Goal: Task Accomplishment & Management: Use online tool/utility

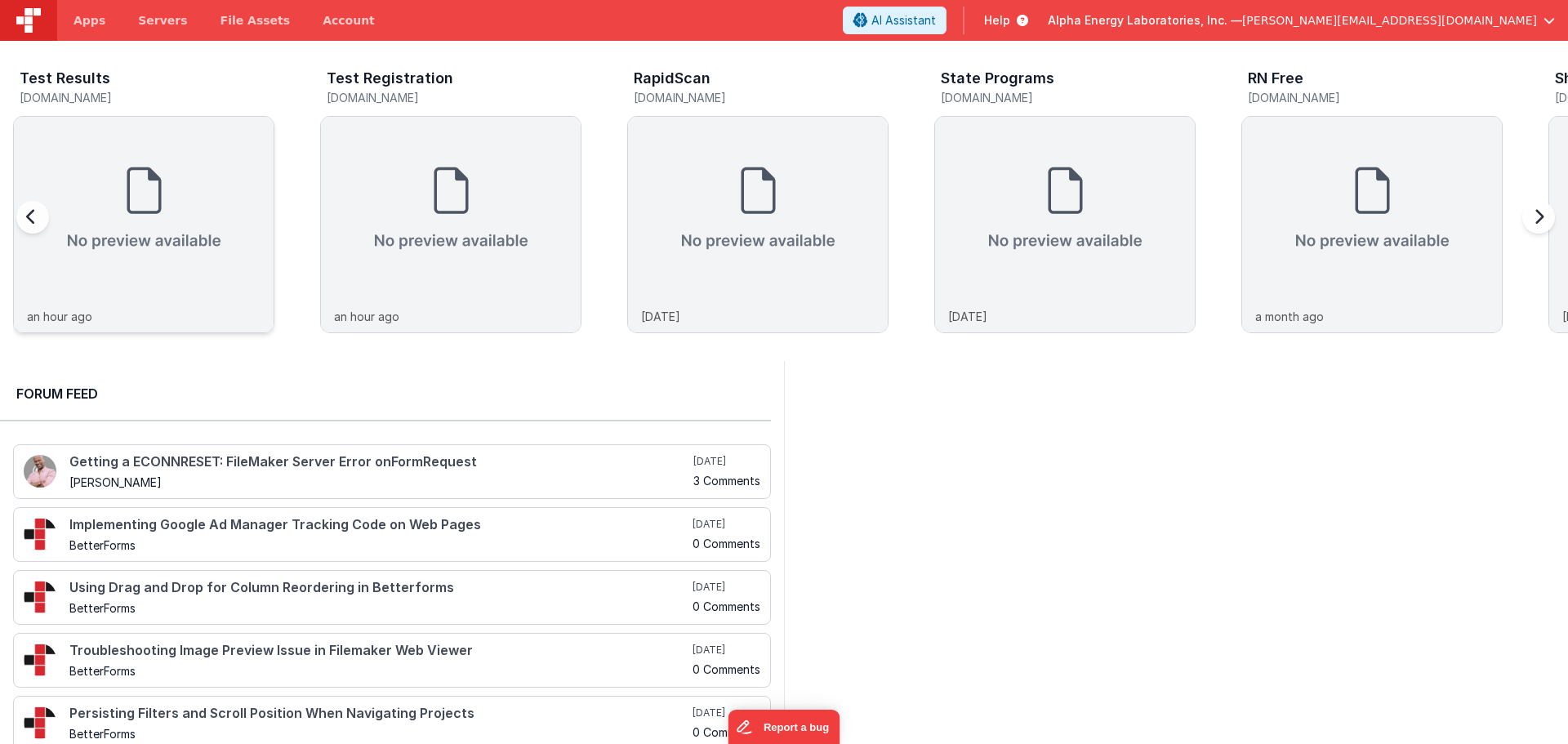
click at [262, 199] on img at bounding box center [144, 208] width 260 height 183
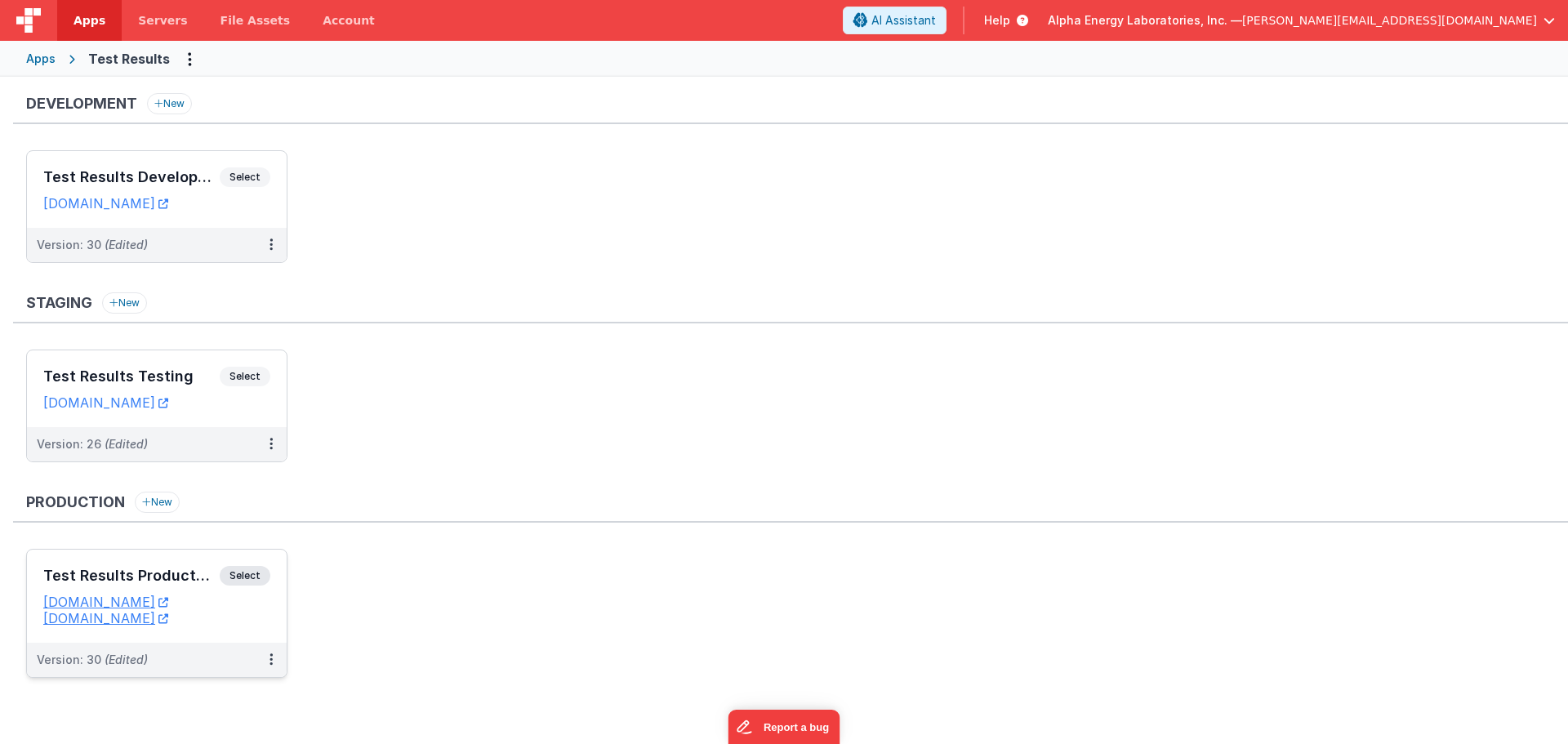
click at [247, 569] on span "Select" at bounding box center [245, 577] width 51 height 20
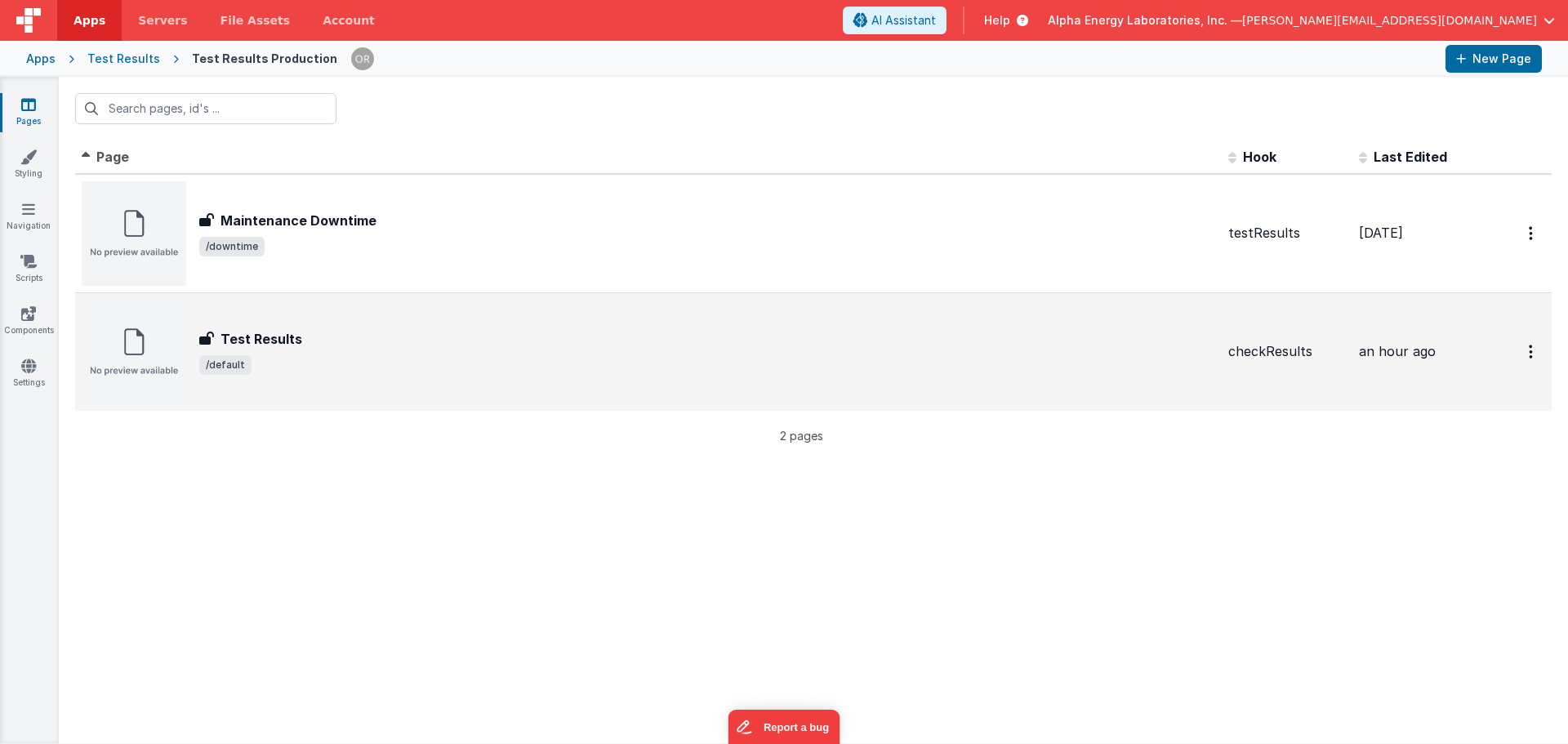
click at [338, 322] on div "Test Results Test Results /default" at bounding box center [648, 352] width 1133 height 105
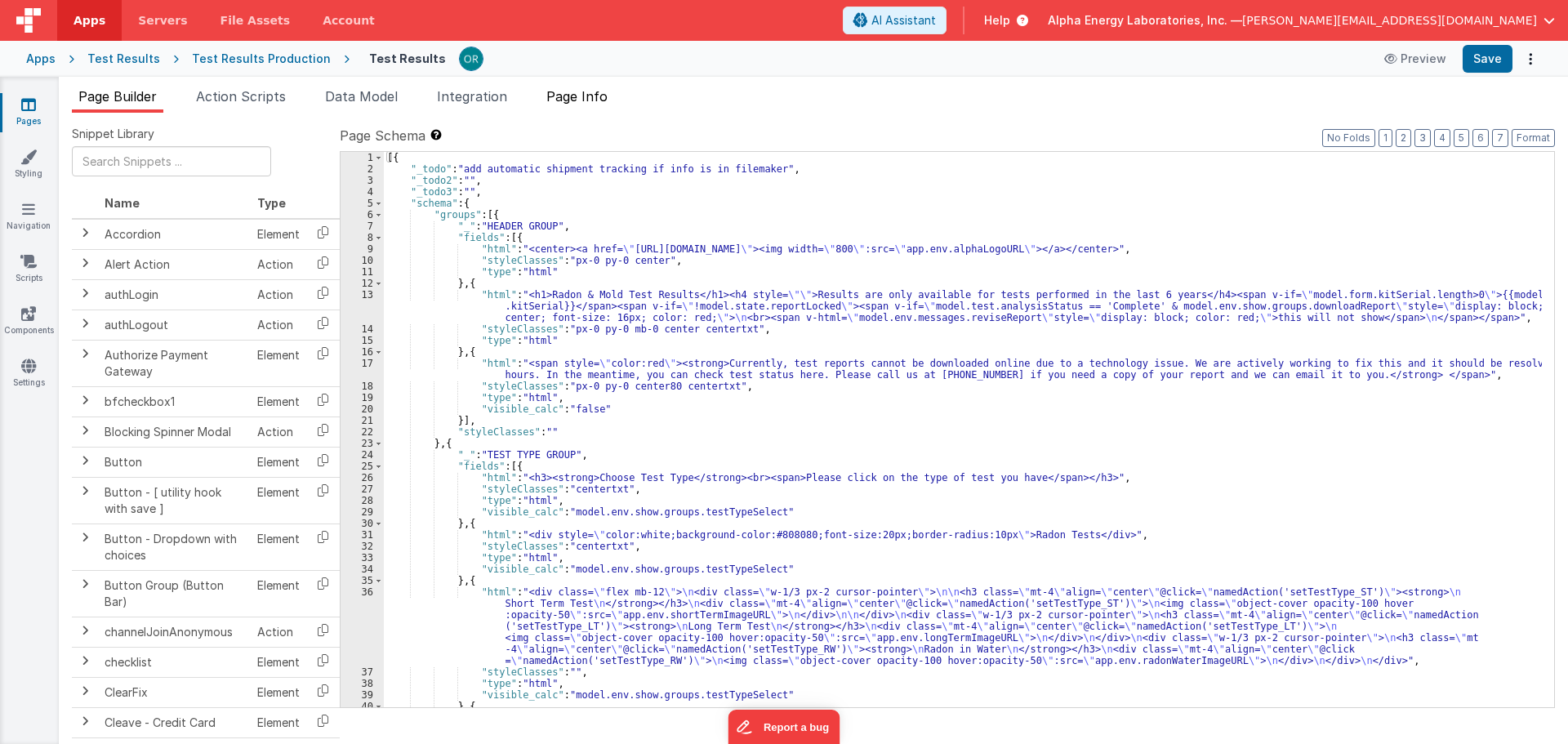
click at [588, 104] on span "Page Info" at bounding box center [577, 97] width 62 height 17
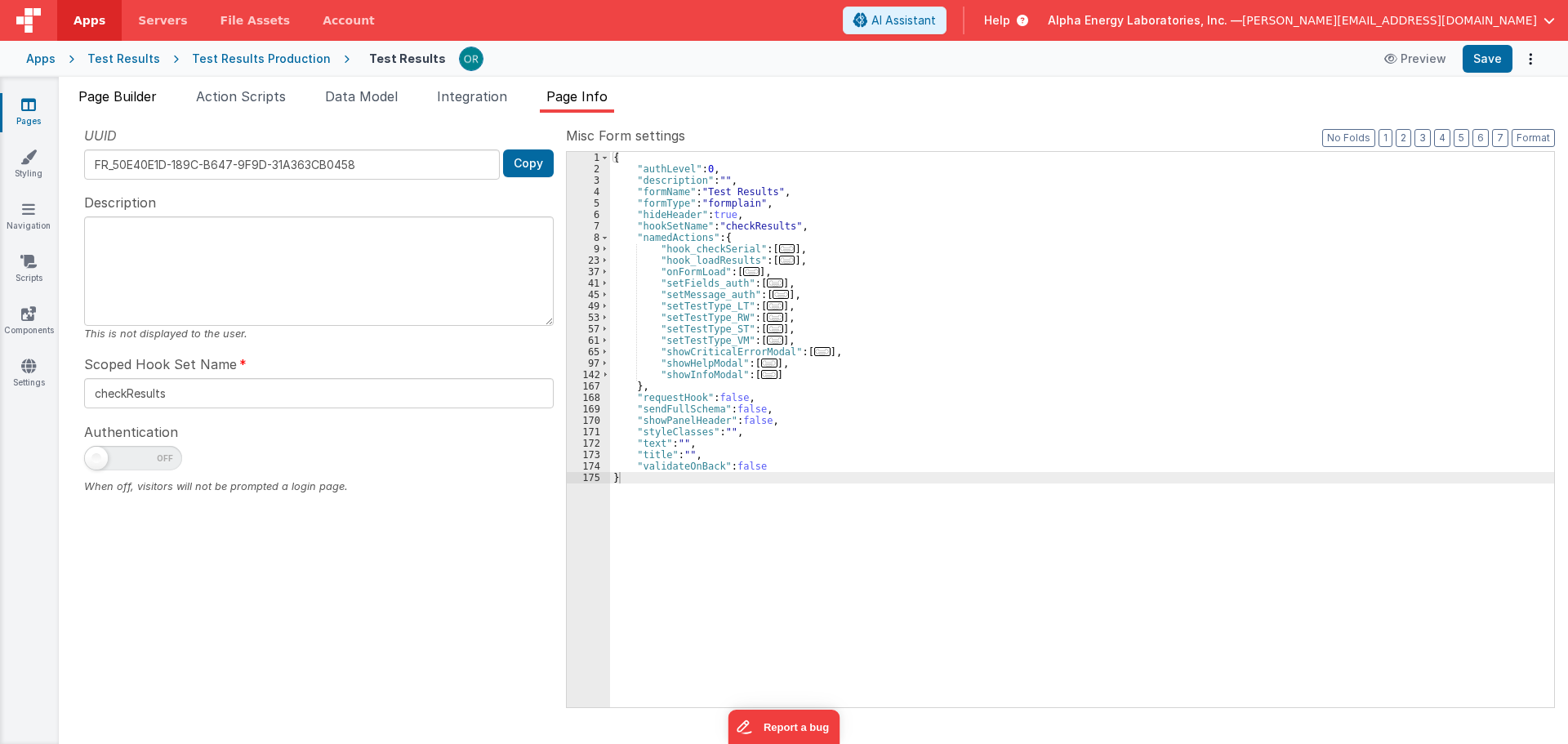
click at [132, 92] on span "Page Builder" at bounding box center [117, 97] width 78 height 17
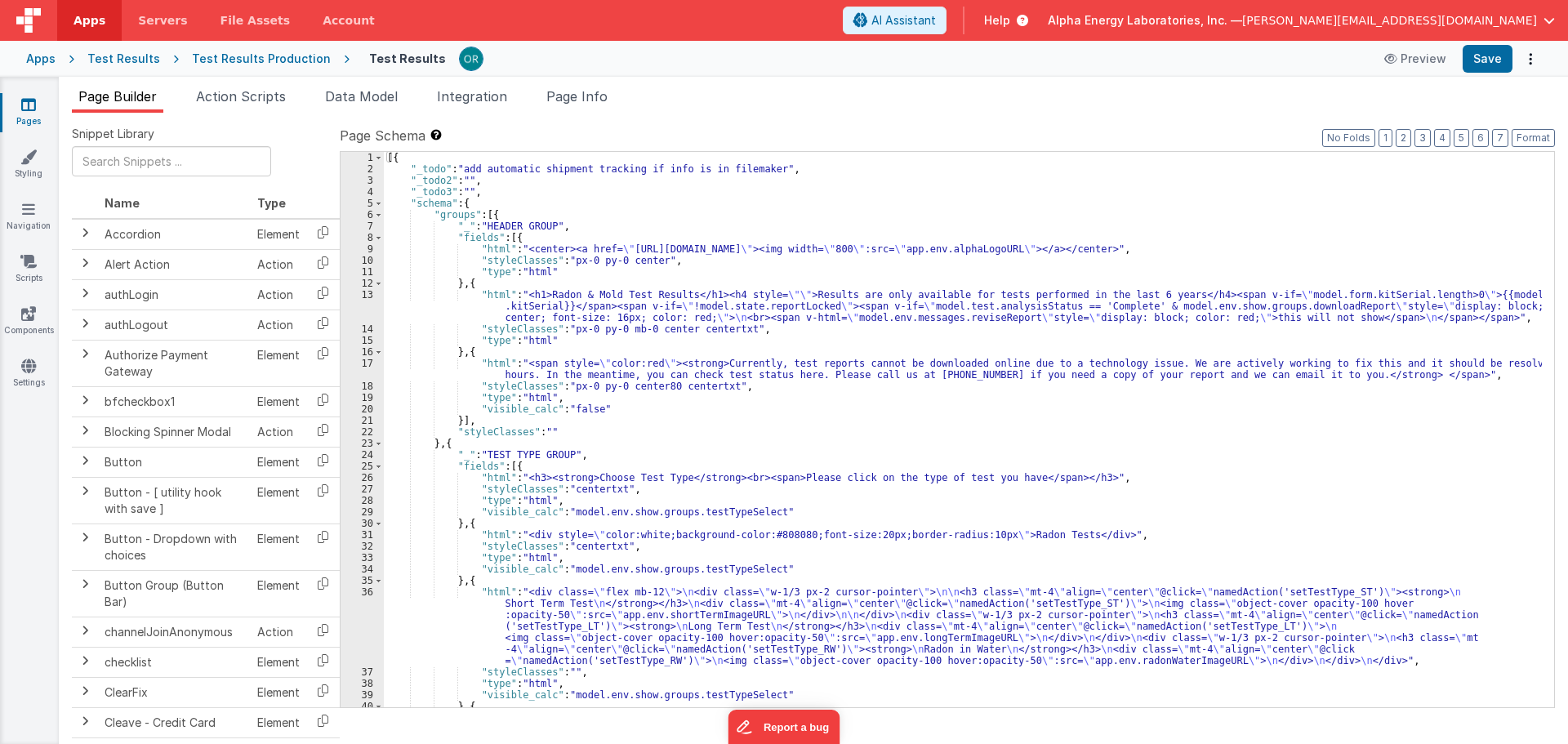
click at [572, 412] on div "[{ "_todo" : "add automatic shipment tracking if info is in filemaker" , "_todo…" at bounding box center [963, 441] width 1157 height 578
